Goal: Communication & Community: Answer question/provide support

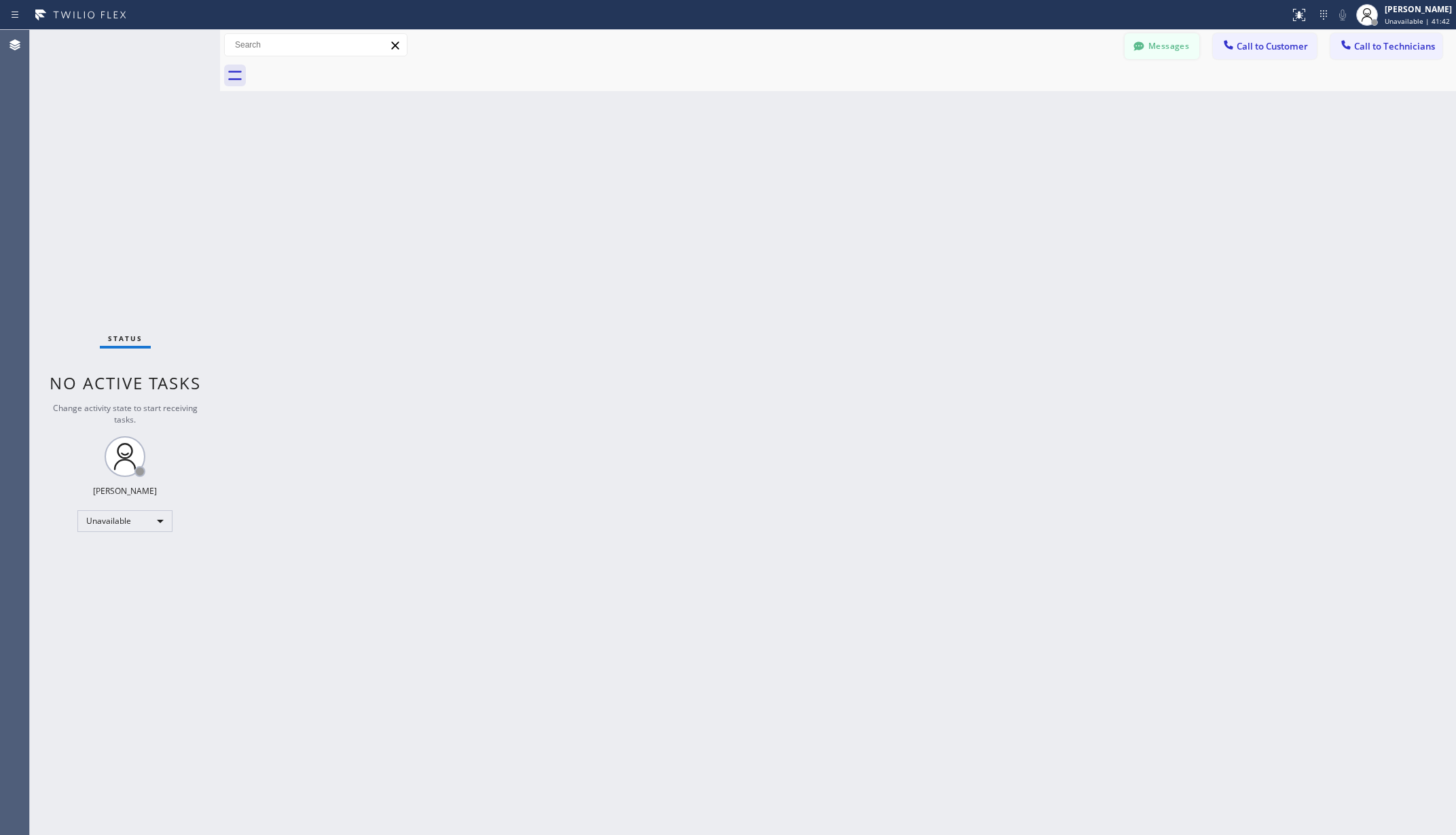
click at [1154, 44] on button "Messages" at bounding box center [1162, 46] width 75 height 25
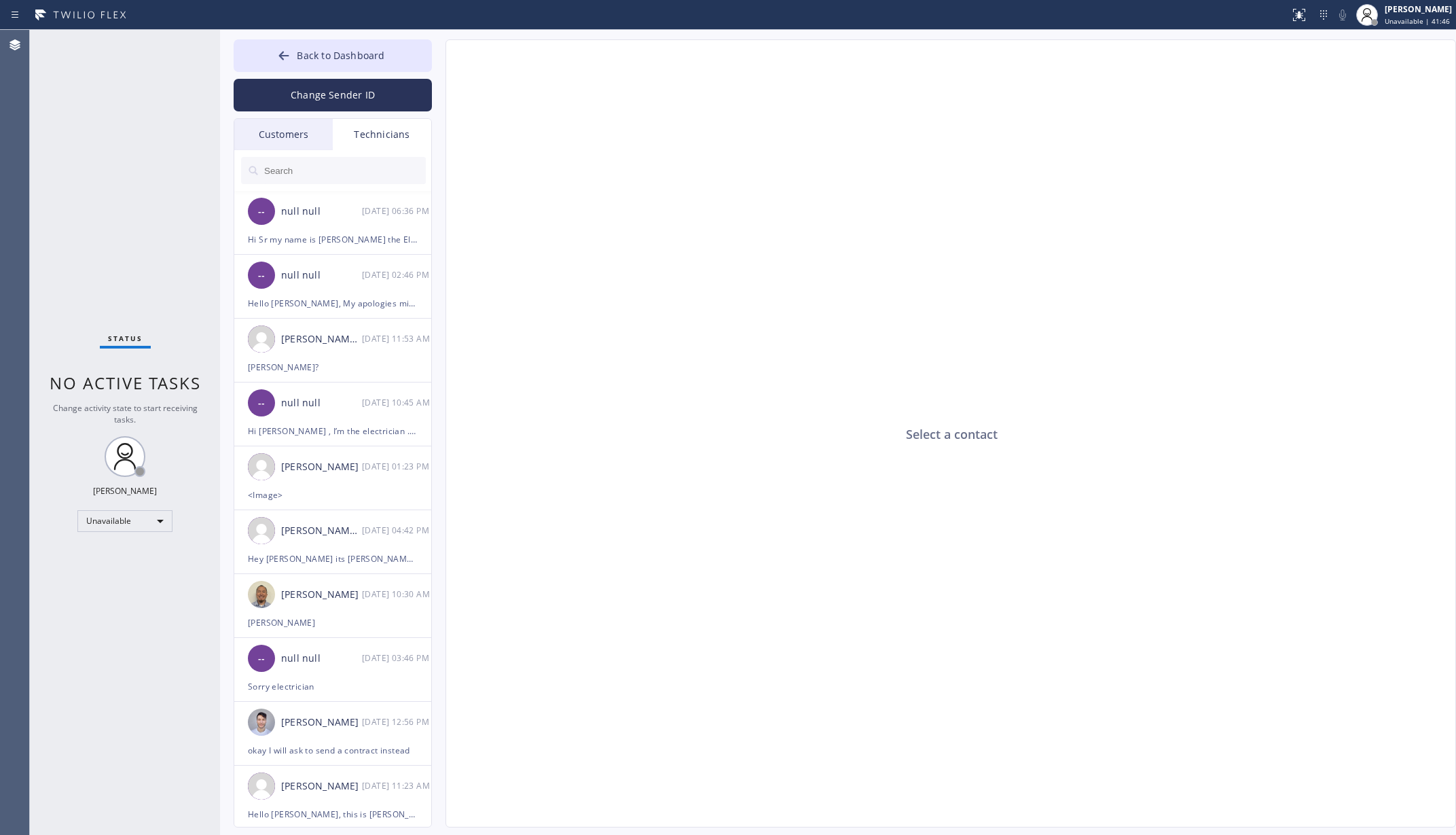
click at [302, 179] on input "text" at bounding box center [344, 171] width 163 height 27
click at [304, 168] on input "text" at bounding box center [344, 171] width 163 height 27
click at [378, 129] on div "Technicians" at bounding box center [382, 134] width 98 height 31
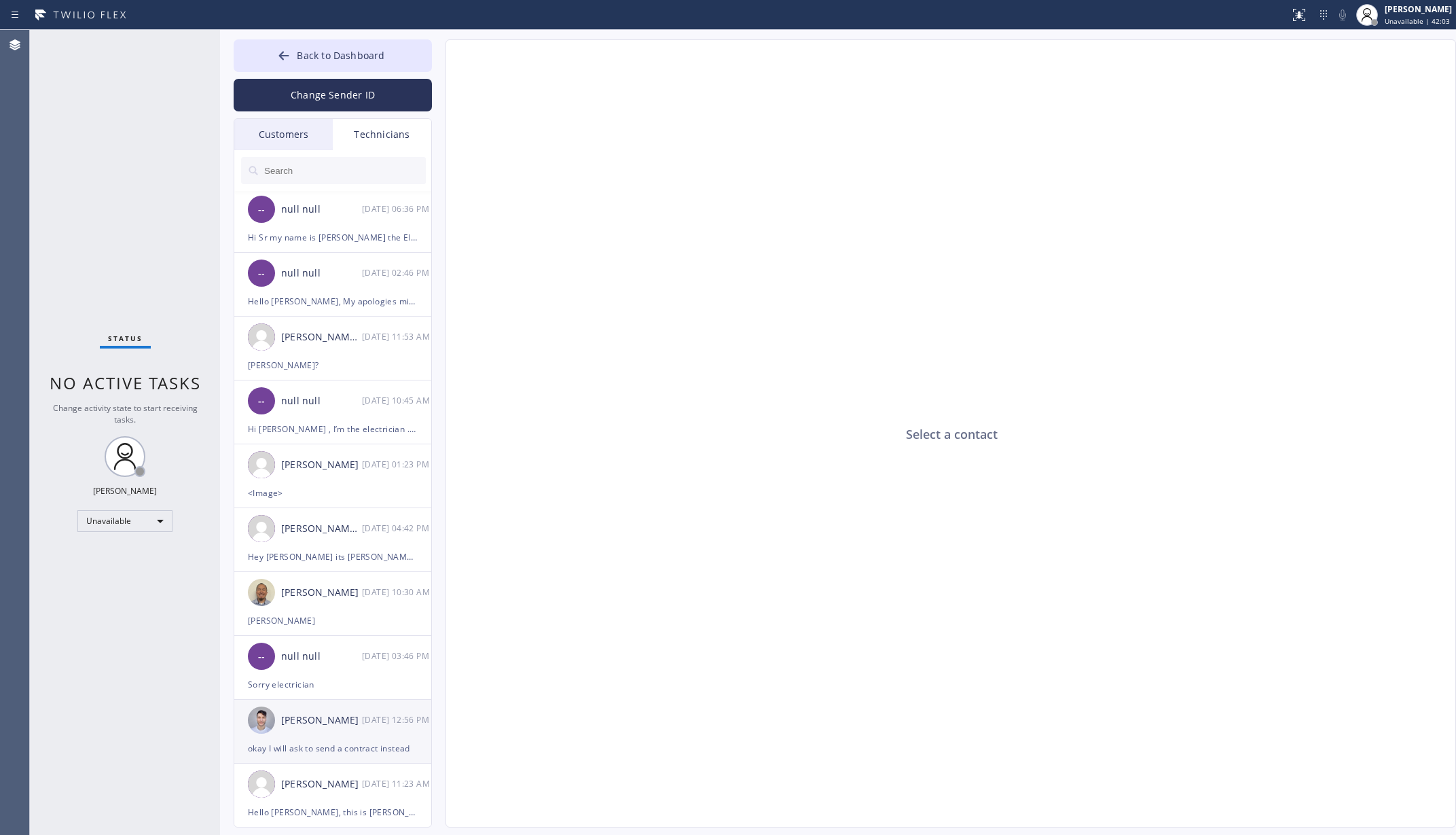
click at [328, 726] on div "[PERSON_NAME]" at bounding box center [321, 720] width 81 height 16
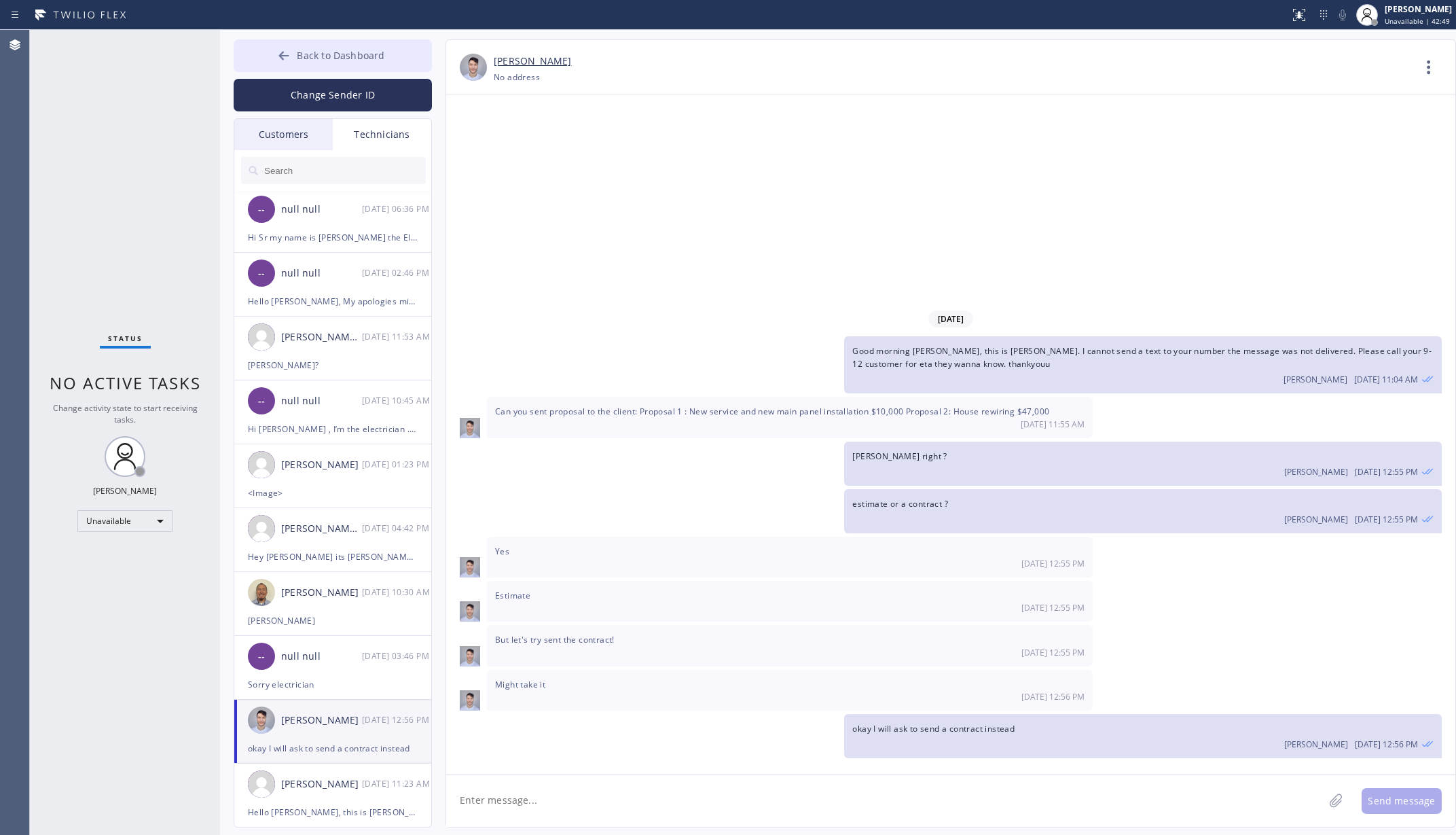
click at [288, 53] on icon at bounding box center [283, 56] width 14 height 14
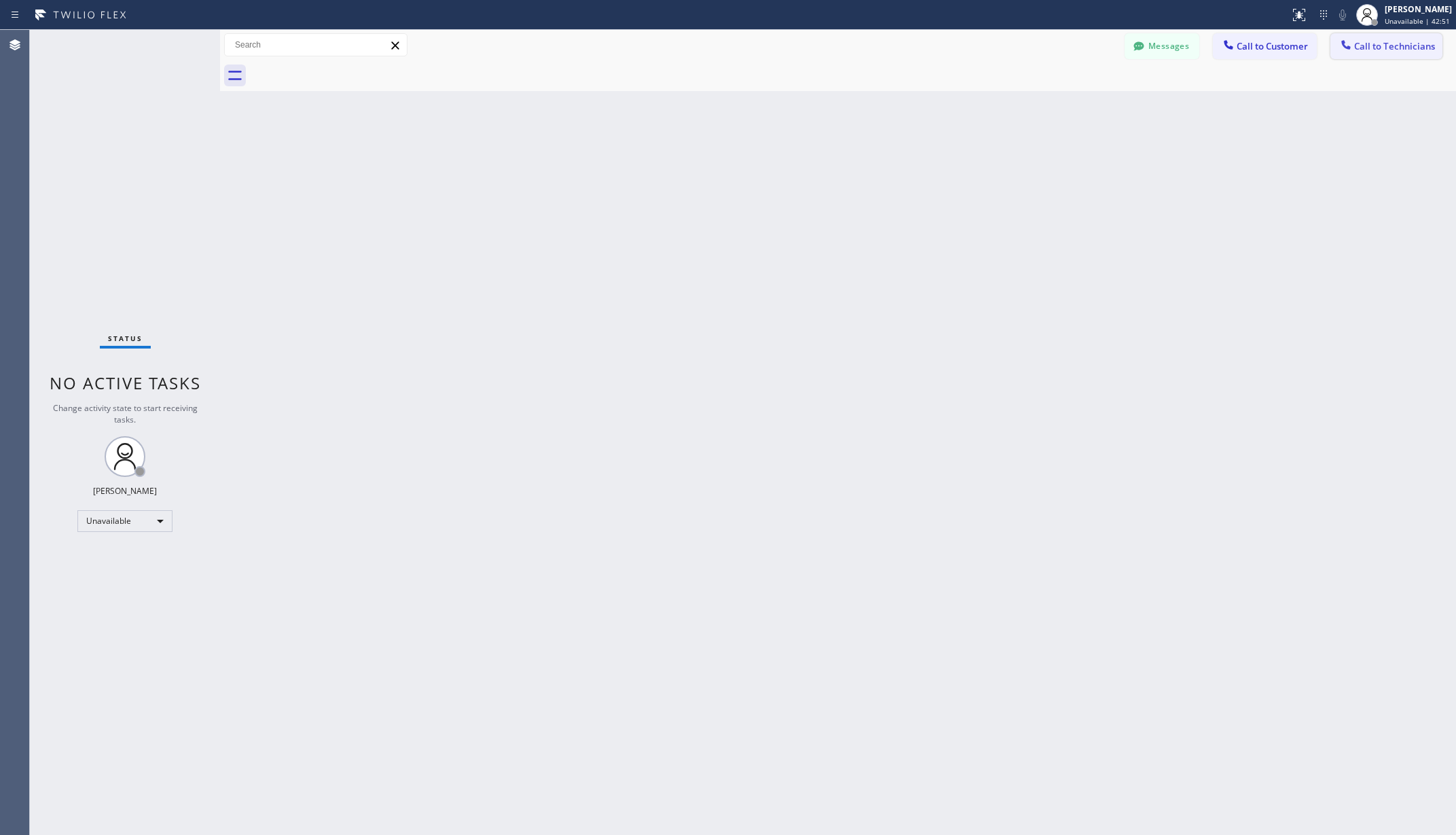
click at [1395, 41] on span "Call to Technicians" at bounding box center [1394, 46] width 81 height 13
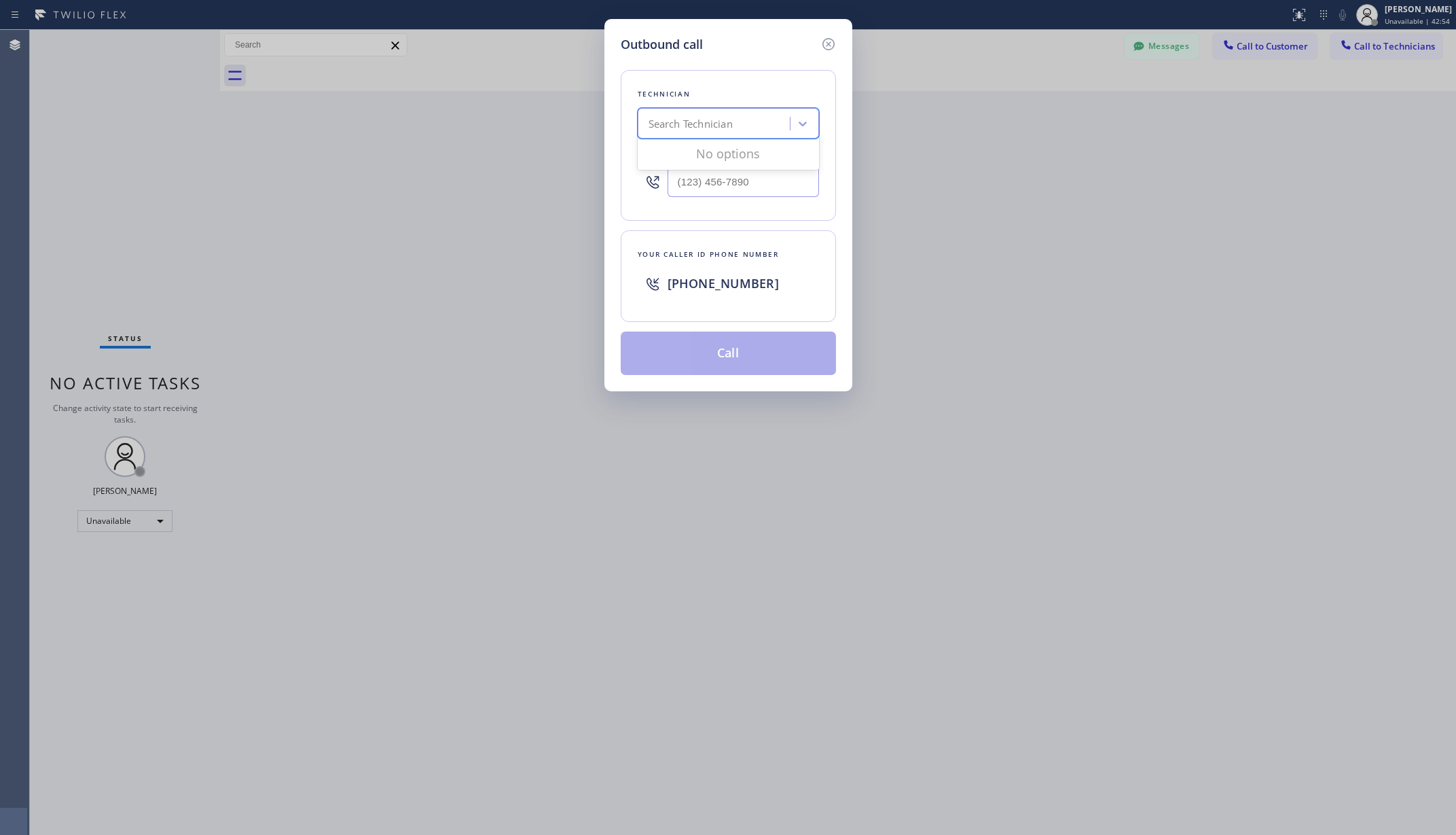
click at [739, 122] on div "Search Technician" at bounding box center [716, 124] width 148 height 23
click at [1179, 226] on div "Outbound call Technician 0 results available. Use Up and Down to choose options…" at bounding box center [728, 417] width 1456 height 835
click at [726, 121] on div "Search Technician" at bounding box center [691, 124] width 84 height 16
type input "[PERSON_NAME]"
click at [734, 151] on div "[PERSON_NAME] [PERSON_NAME]" at bounding box center [728, 152] width 181 height 24
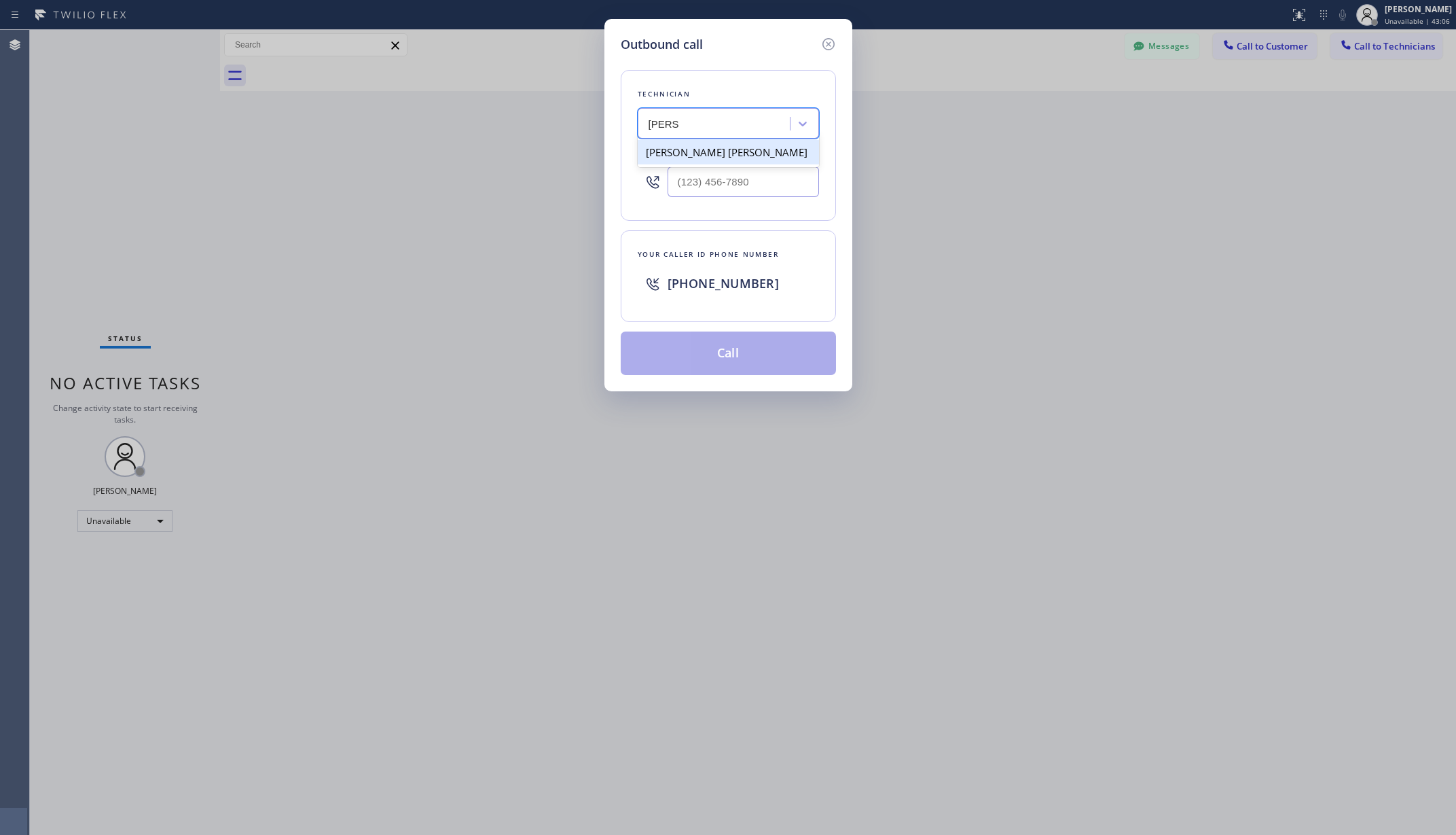
type input "[PHONE_NUMBER]"
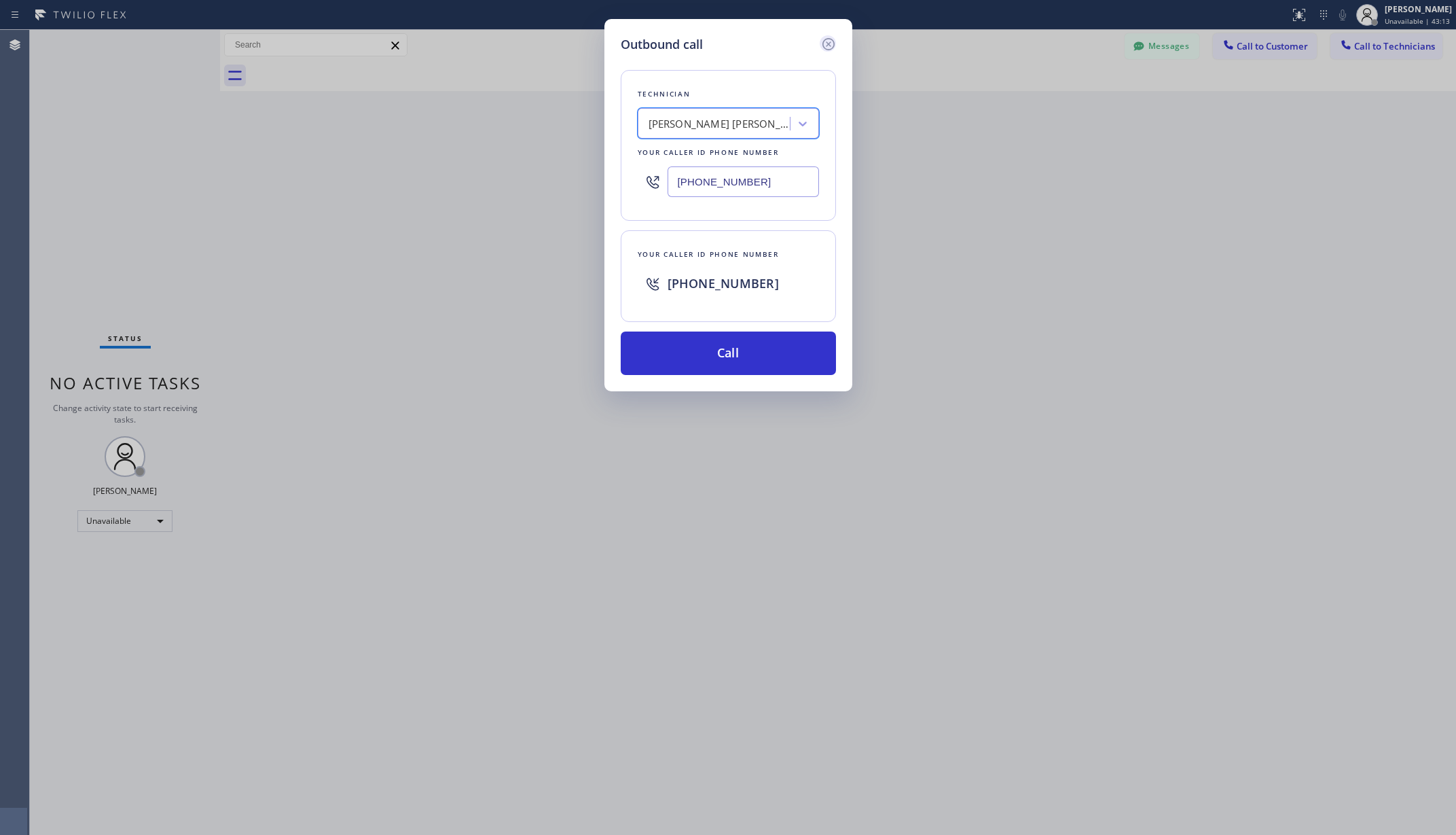
click at [831, 41] on icon at bounding box center [828, 44] width 17 height 17
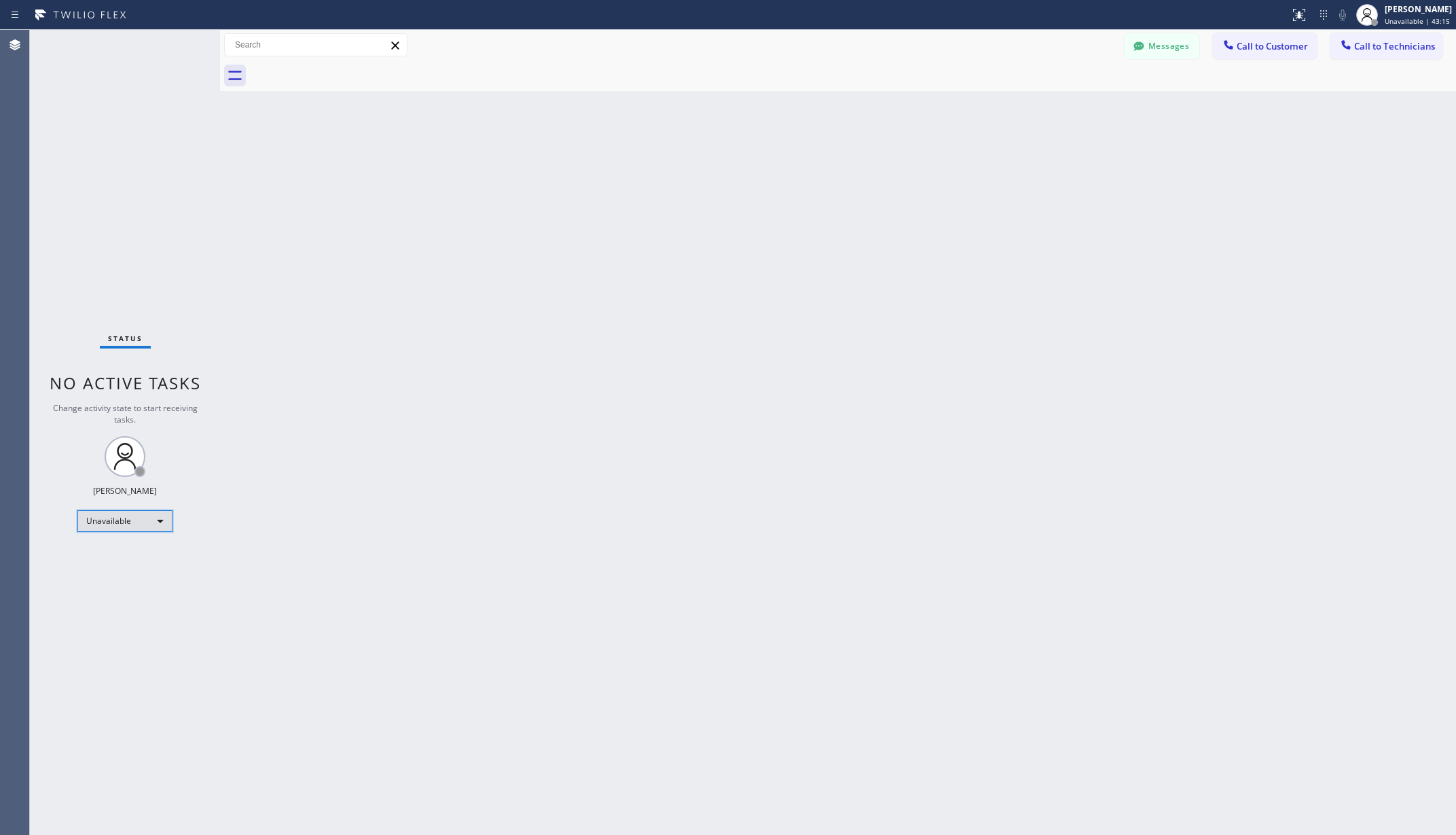
click at [100, 524] on div "Unavailable" at bounding box center [125, 521] width 95 height 21
click at [118, 554] on li "Available" at bounding box center [124, 556] width 92 height 17
click at [459, 402] on div "Back to Dashboard Change Sender ID Customers Technicians AA [PERSON_NAME] [DATE…" at bounding box center [838, 433] width 1236 height 805
drag, startPoint x: 253, startPoint y: 106, endPoint x: 378, endPoint y: 135, distance: 128.3
click at [378, 135] on div "Back to Dashboard Change Sender ID Customers Technicians AA [PERSON_NAME] [DATE…" at bounding box center [838, 433] width 1236 height 805
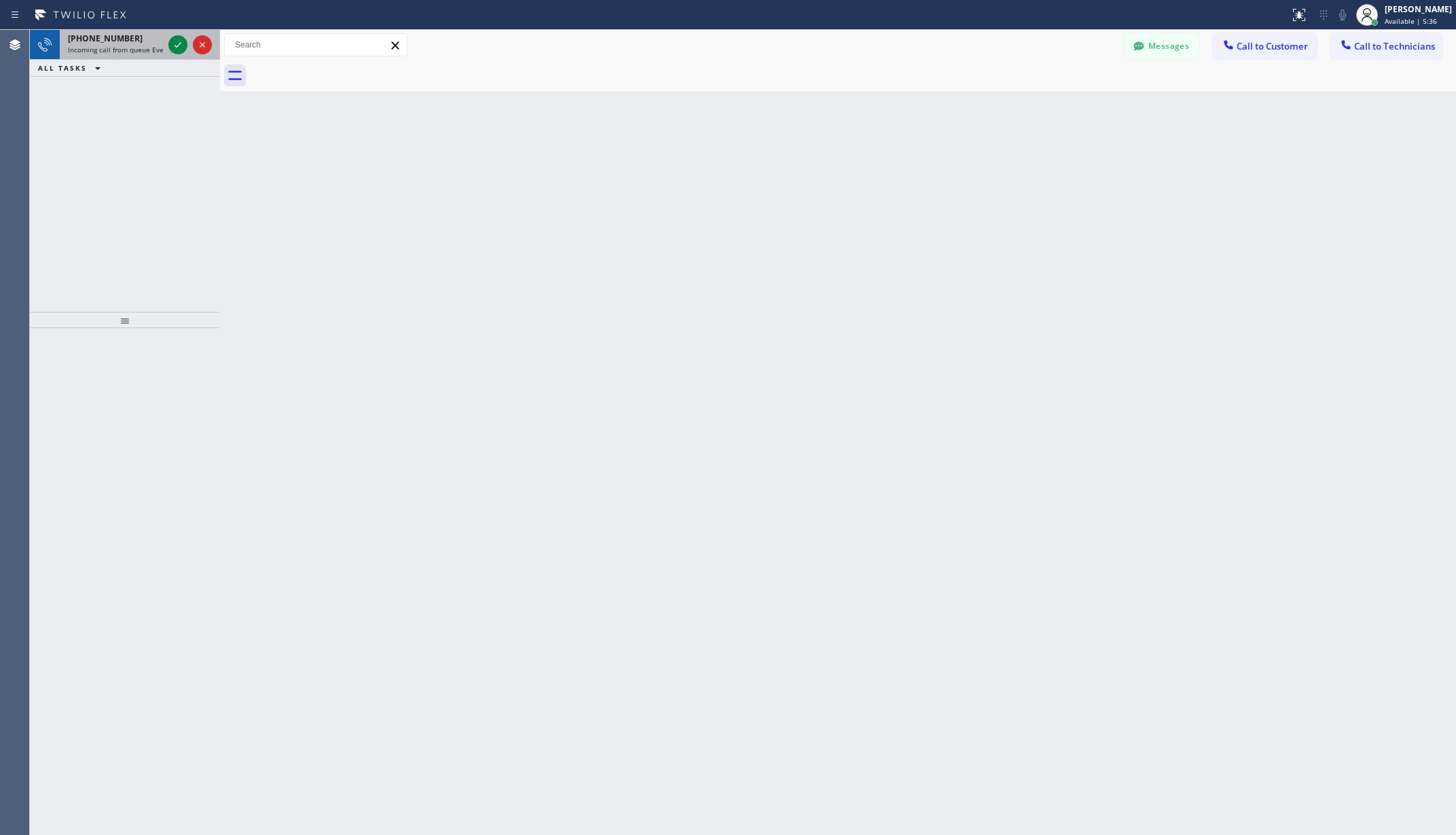
click at [129, 45] on span "Incoming call from queue Everybody" at bounding box center [127, 50] width 118 height 10
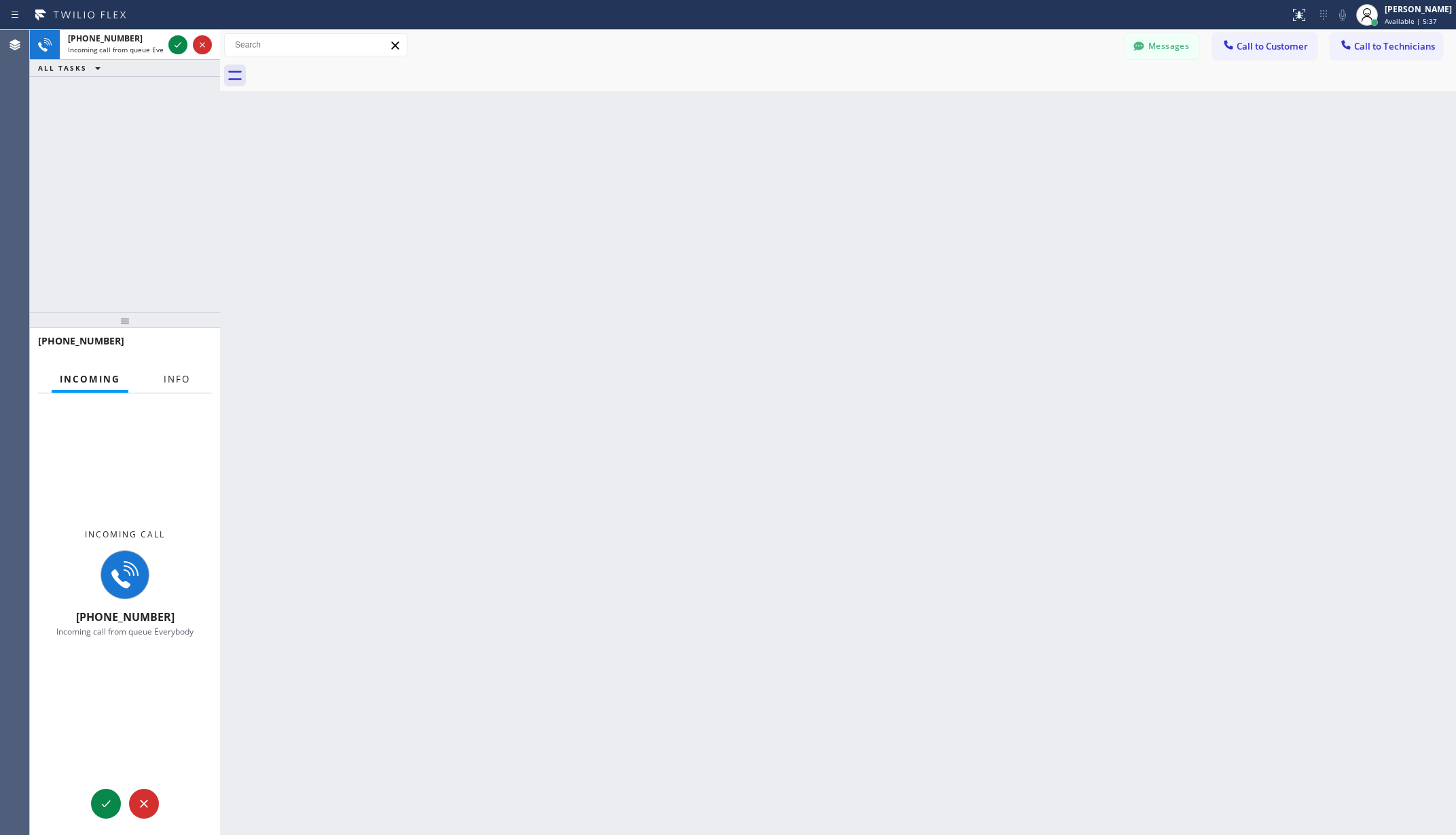
click at [158, 386] on button "Info" at bounding box center [177, 379] width 43 height 26
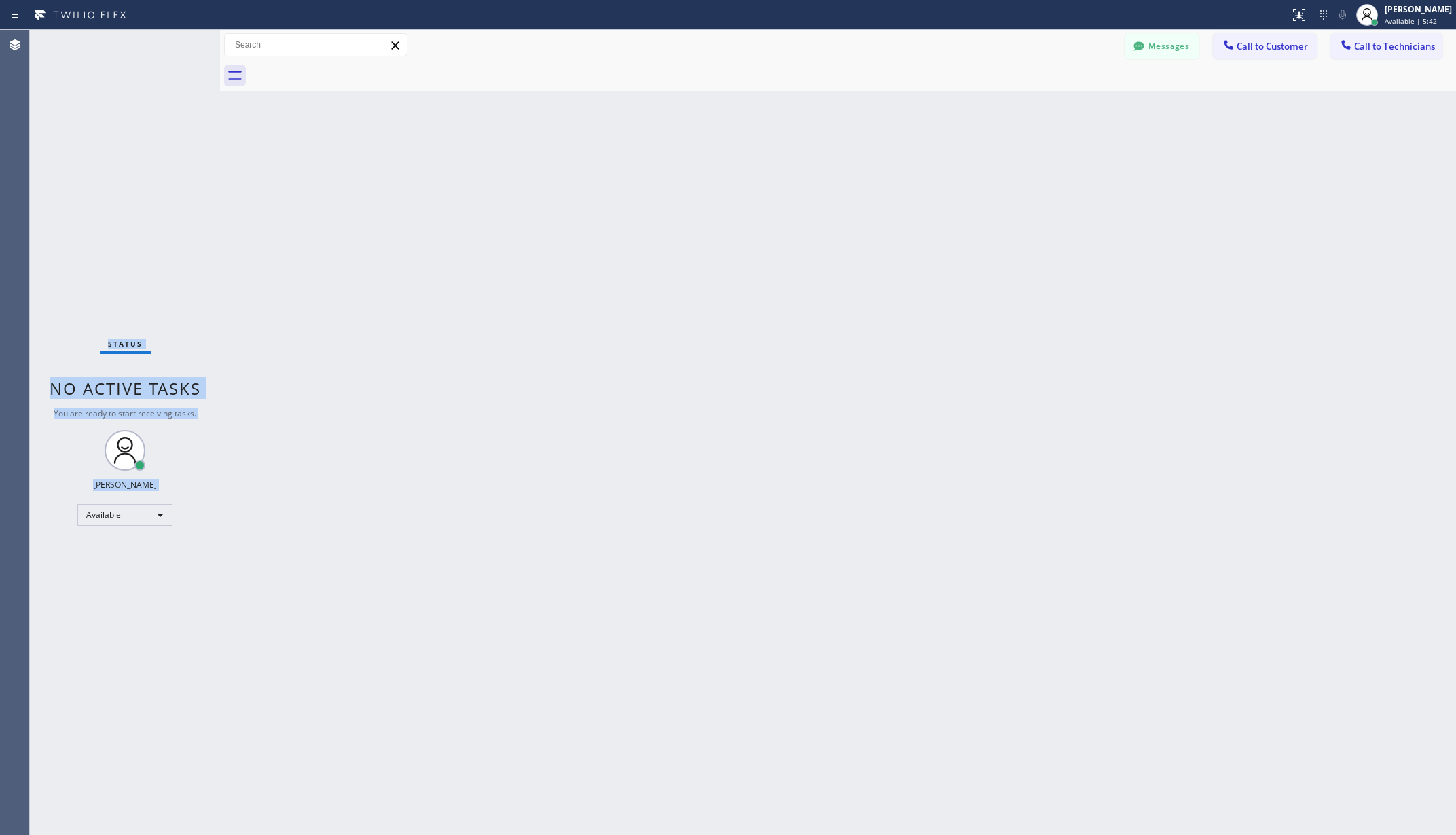
drag, startPoint x: 131, startPoint y: 549, endPoint x: 88, endPoint y: 542, distance: 43.6
click at [660, 492] on div "Back to Dashboard Change Sender ID Customers Technicians AA [PERSON_NAME] [DATE…" at bounding box center [838, 433] width 1236 height 805
click at [307, 250] on div "Back to Dashboard Change Sender ID Customers Technicians AA [PERSON_NAME] [DATE…" at bounding box center [838, 433] width 1236 height 805
click at [14, 45] on icon at bounding box center [15, 45] width 17 height 17
click at [685, 237] on div "Back to Dashboard Change Sender ID Customers Technicians AA [PERSON_NAME] [DATE…" at bounding box center [838, 433] width 1236 height 805
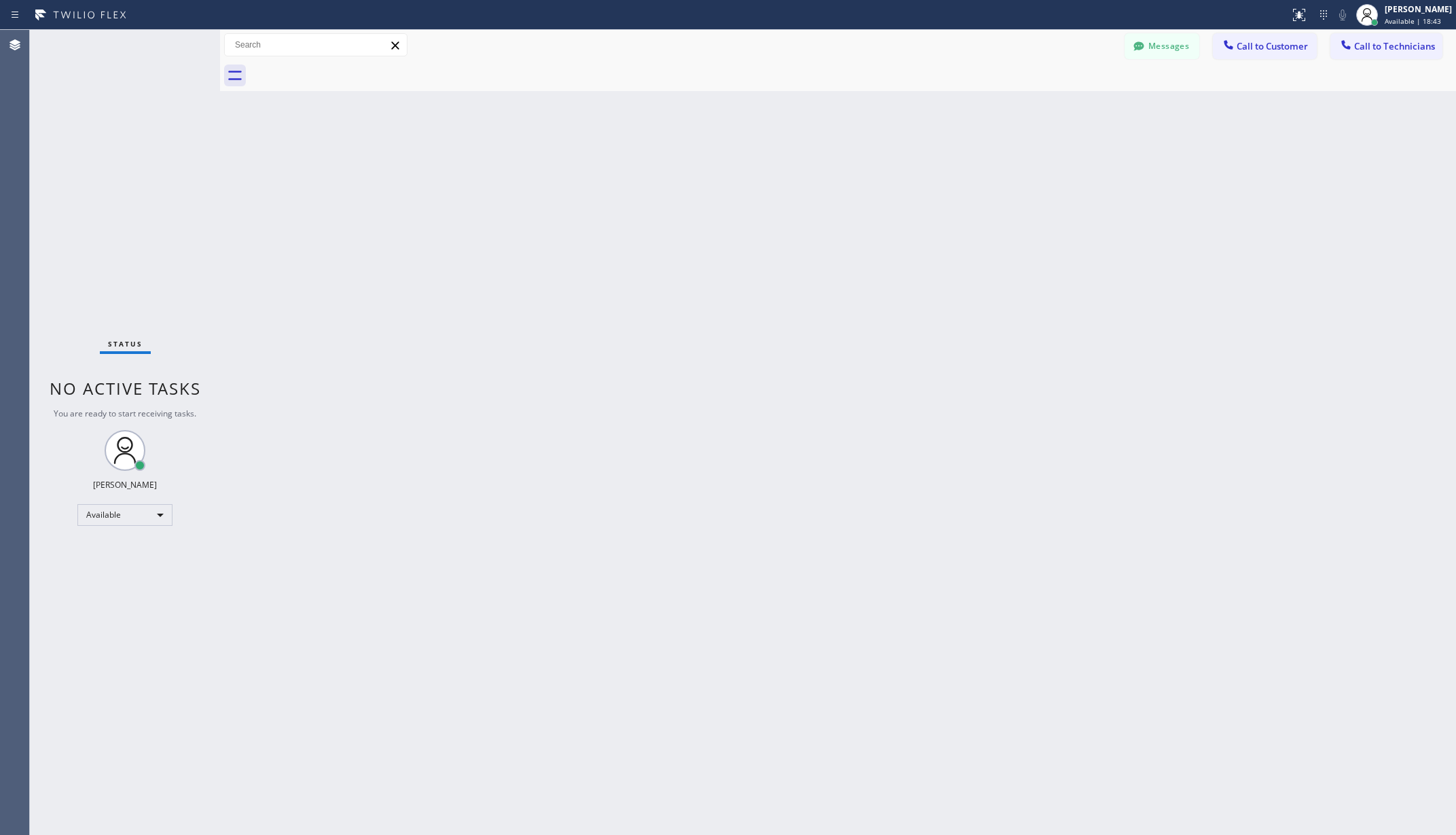
drag, startPoint x: 851, startPoint y: 445, endPoint x: 729, endPoint y: 349, distance: 155.2
click at [850, 437] on div "Back to Dashboard Change Sender ID Customers Technicians AA [PERSON_NAME] [DATE…" at bounding box center [838, 433] width 1236 height 805
click at [550, 487] on div "Back to Dashboard Change Sender ID Customers Technicians AA [PERSON_NAME] [DATE…" at bounding box center [838, 433] width 1236 height 805
